Goal: Task Accomplishment & Management: Manage account settings

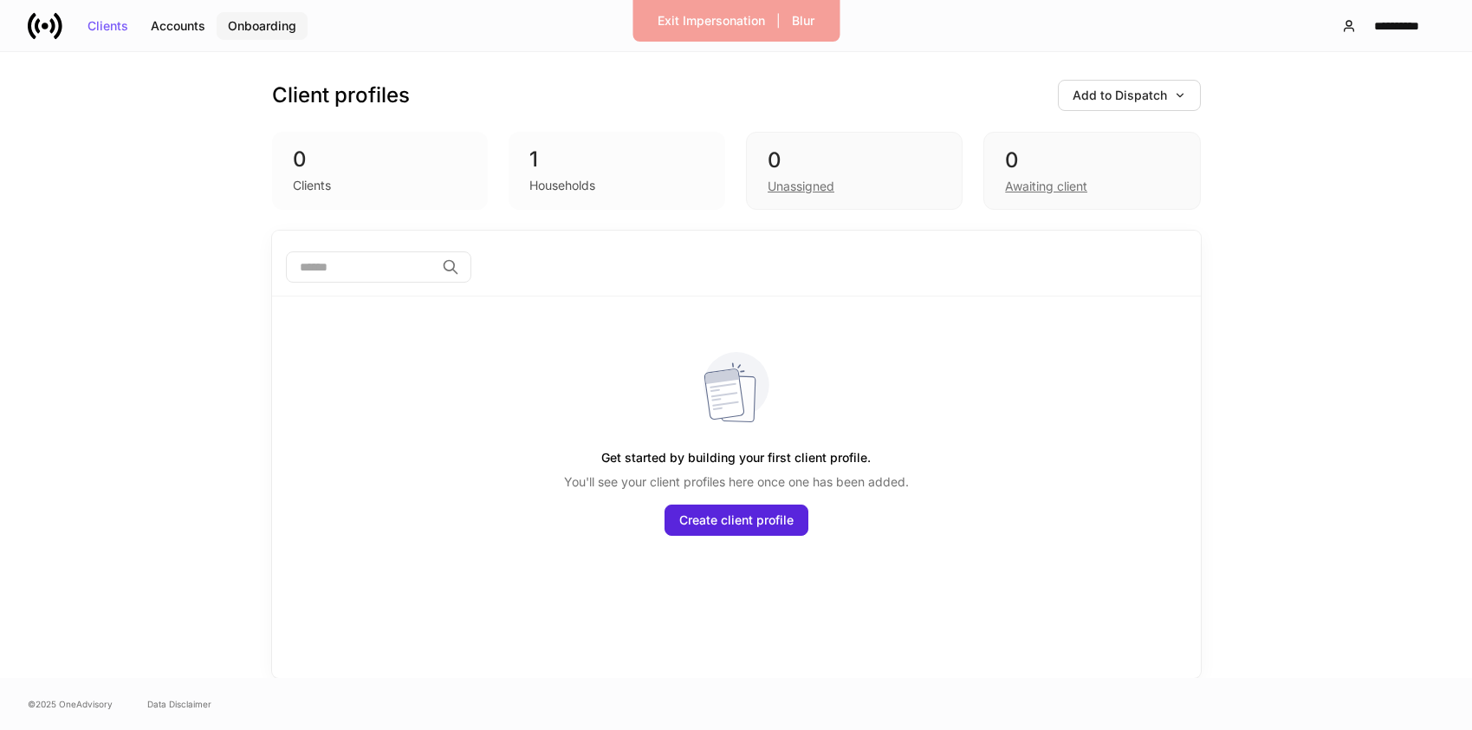
click at [237, 16] on button "Onboarding" at bounding box center [262, 26] width 91 height 28
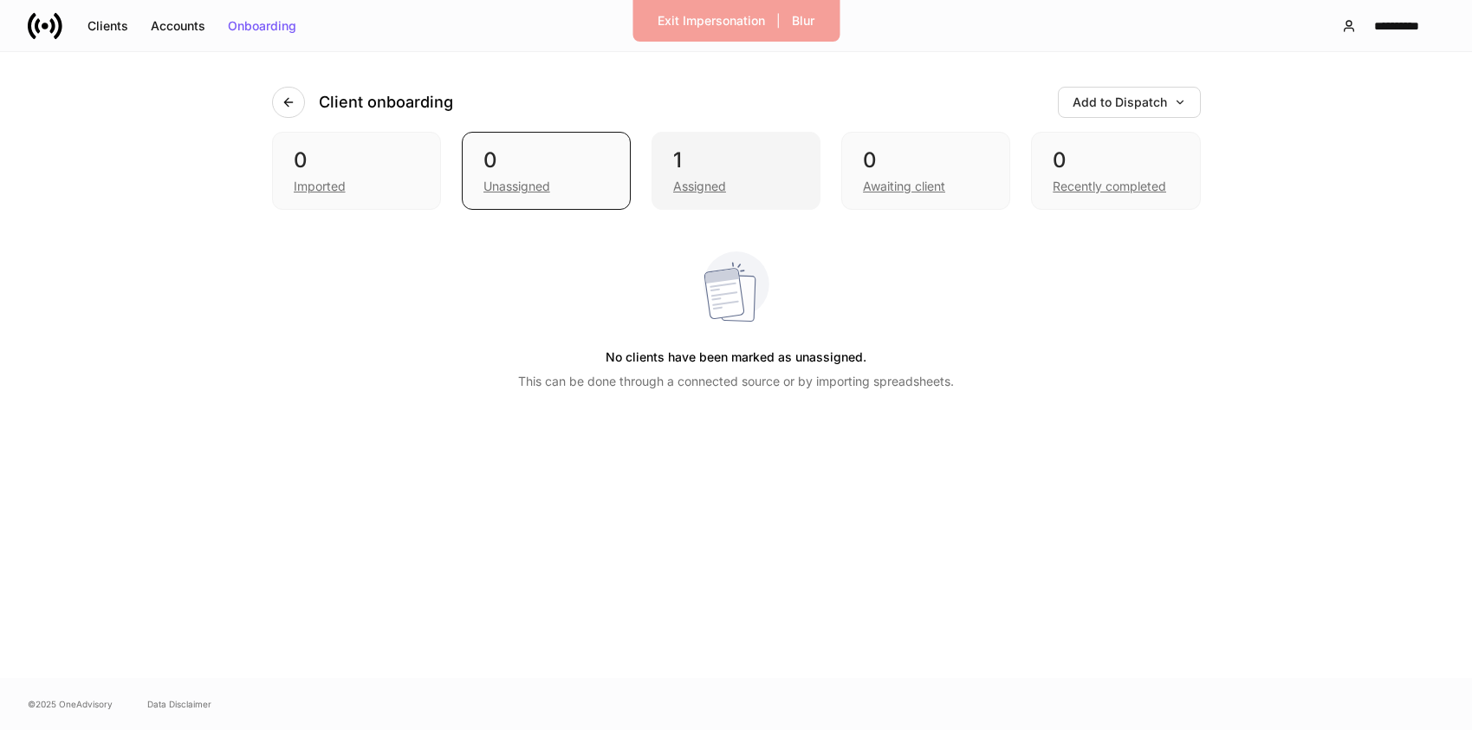
click at [696, 183] on div "Assigned" at bounding box center [699, 186] width 53 height 17
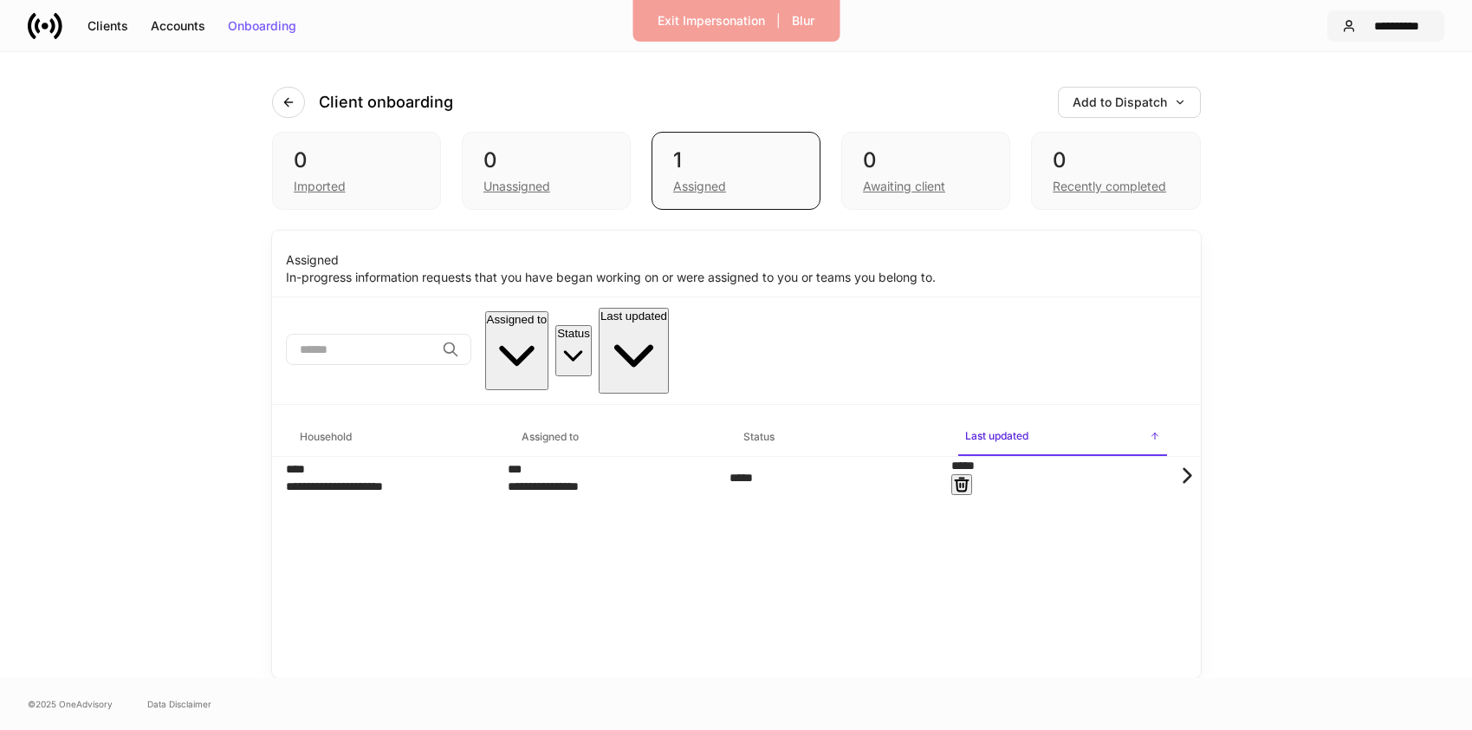
click at [1383, 26] on div "**********" at bounding box center [1396, 26] width 67 height 12
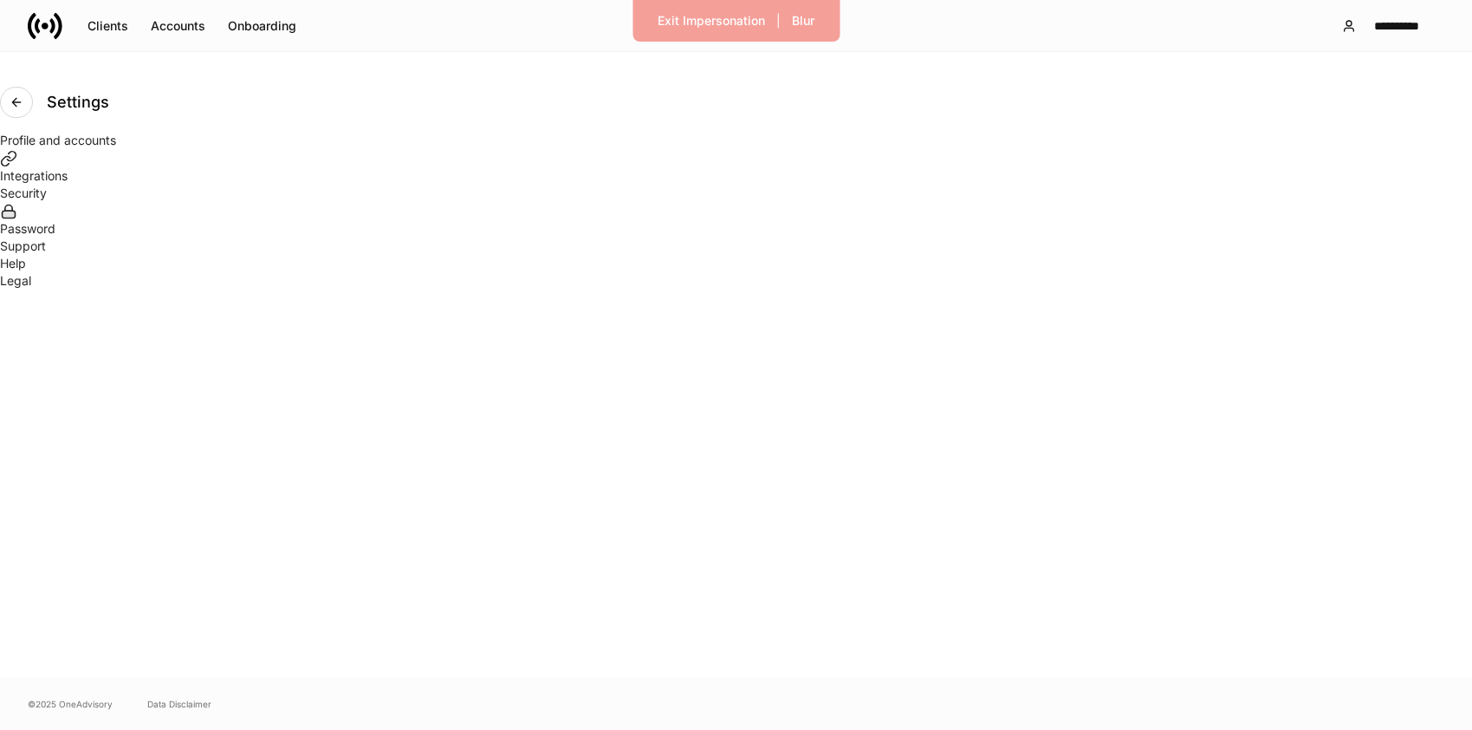
click at [764, 185] on div "Integrations" at bounding box center [736, 167] width 1472 height 36
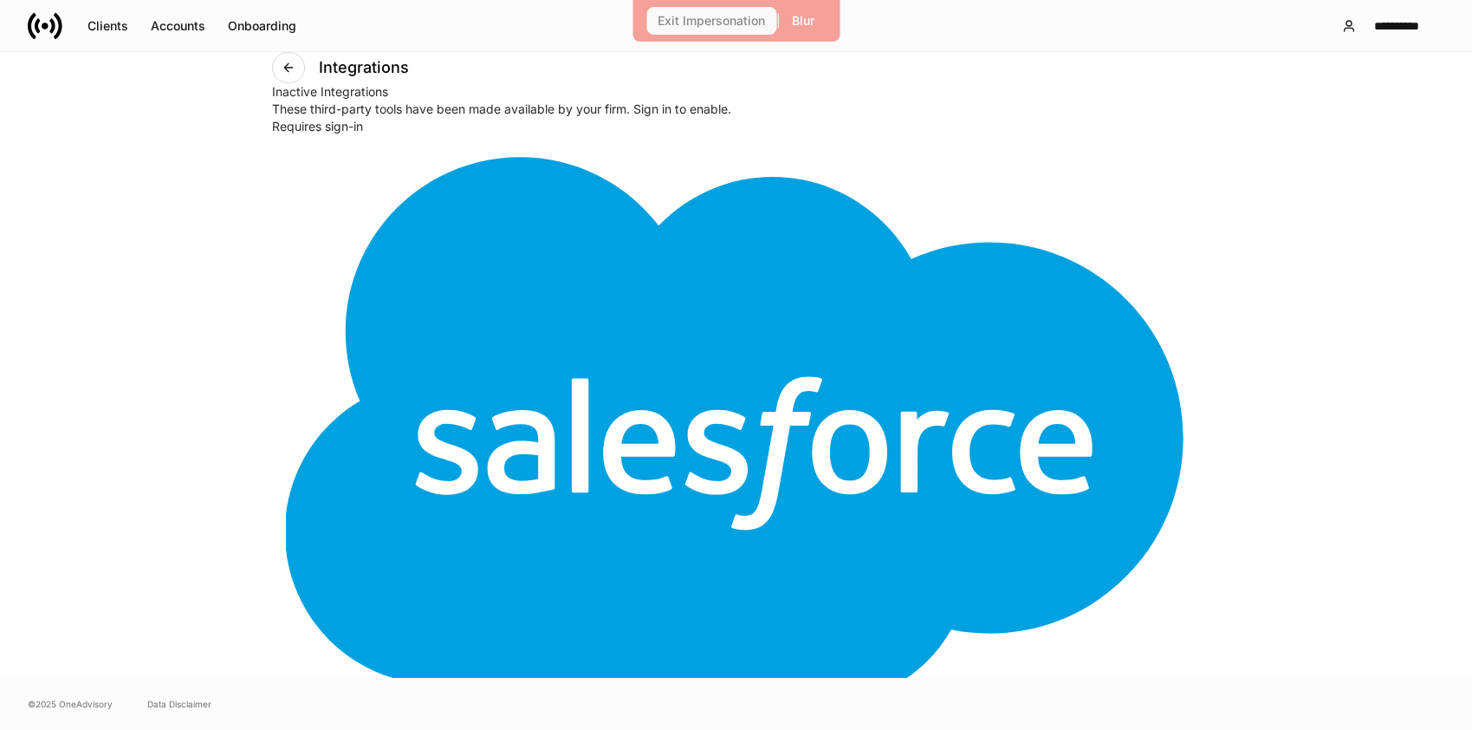
click at [714, 31] on button "Exit Impersonation" at bounding box center [711, 21] width 130 height 28
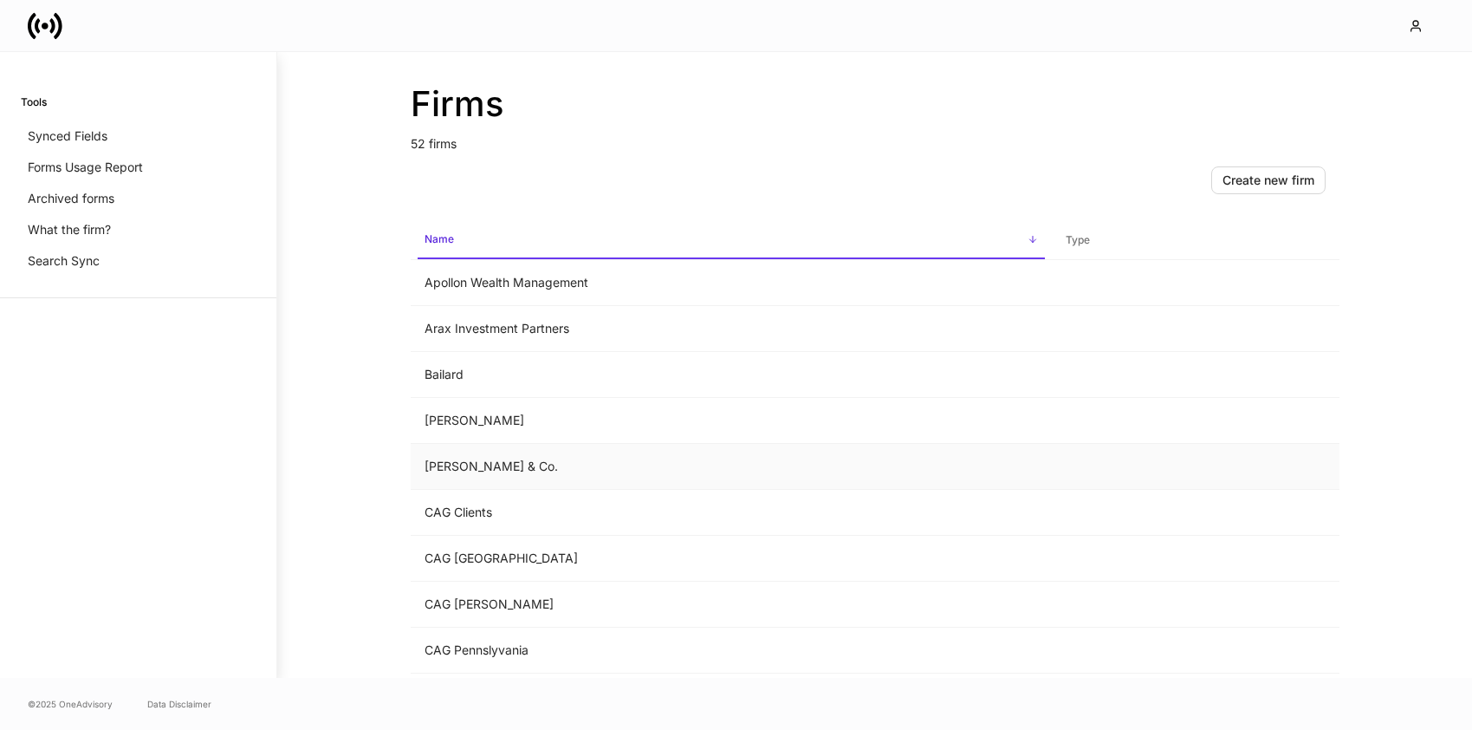
click at [461, 466] on td "[PERSON_NAME] & Co." at bounding box center [731, 467] width 641 height 46
